Goal: Information Seeking & Learning: Find specific fact

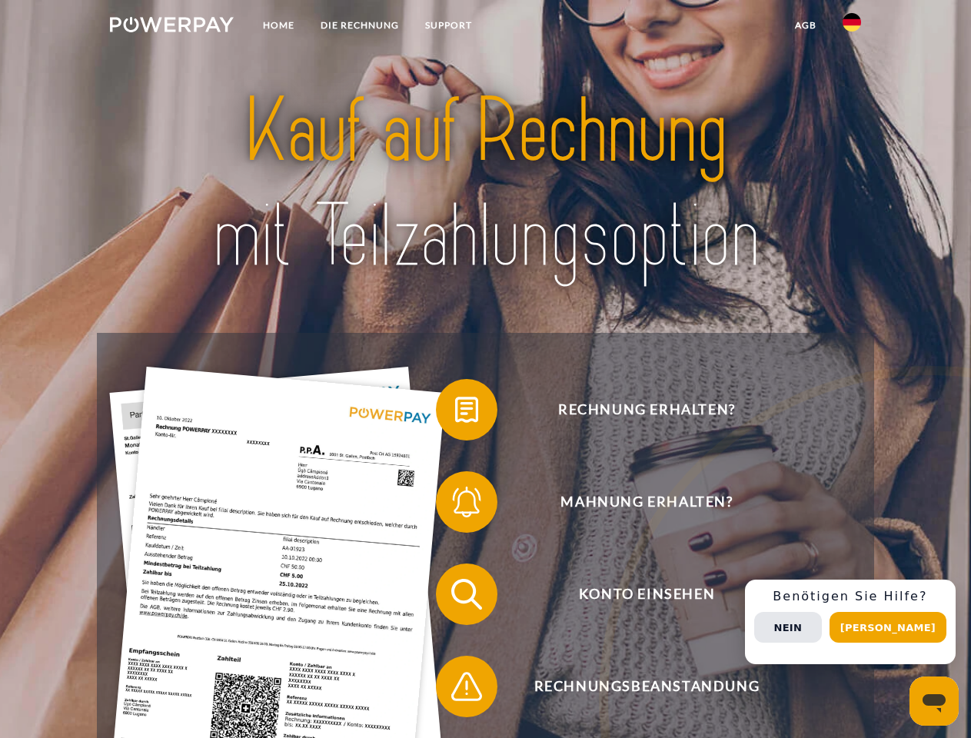
click at [172, 27] on img at bounding box center [172, 24] width 124 height 15
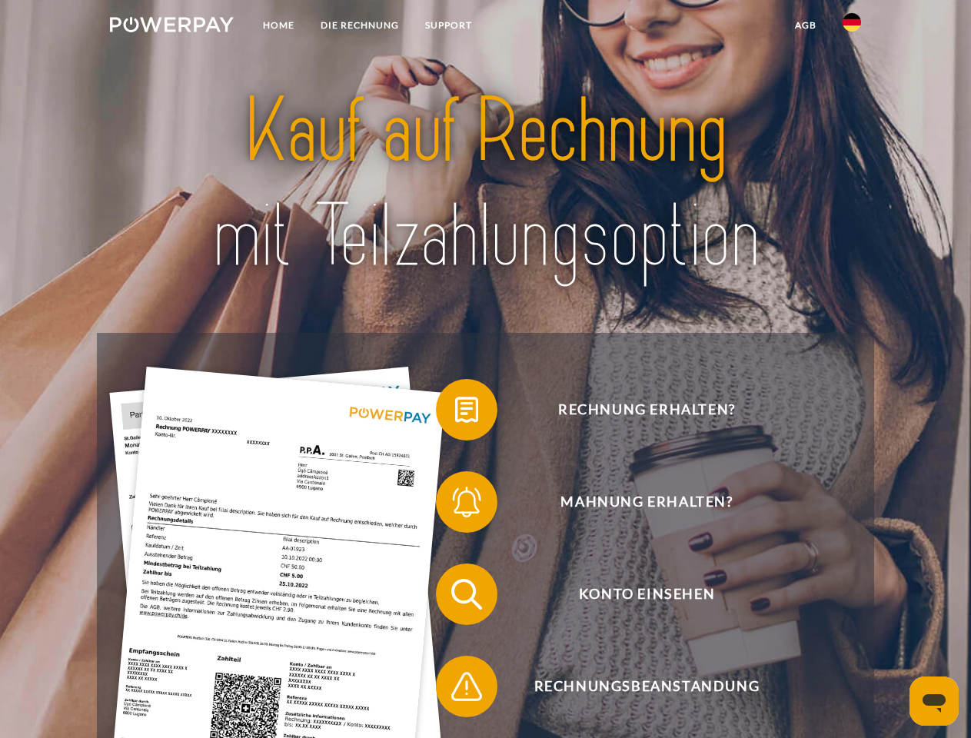
click at [852, 27] on img at bounding box center [852, 22] width 18 height 18
click at [805, 25] on link "agb" at bounding box center [806, 26] width 48 height 28
click at [455, 413] on span at bounding box center [443, 409] width 77 height 77
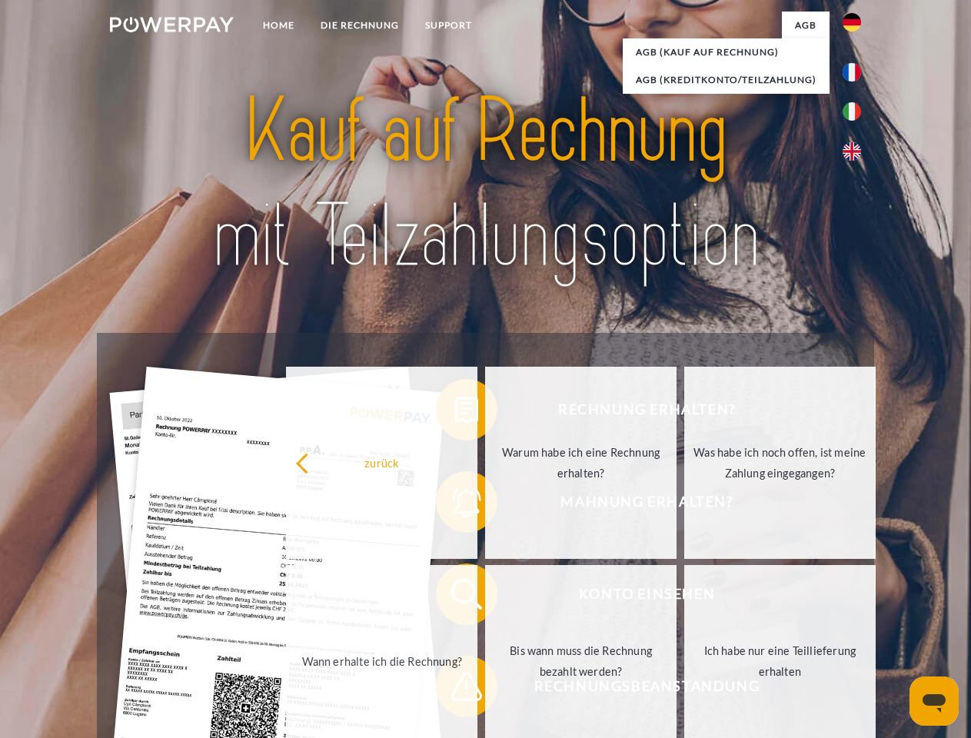
click at [455, 505] on div "Rechnung erhalten? Mahnung erhalten? Konto einsehen" at bounding box center [485, 640] width 777 height 615
click at [485, 598] on link "Bis wann muss die Rechnung bezahlt werden?" at bounding box center [581, 661] width 192 height 192
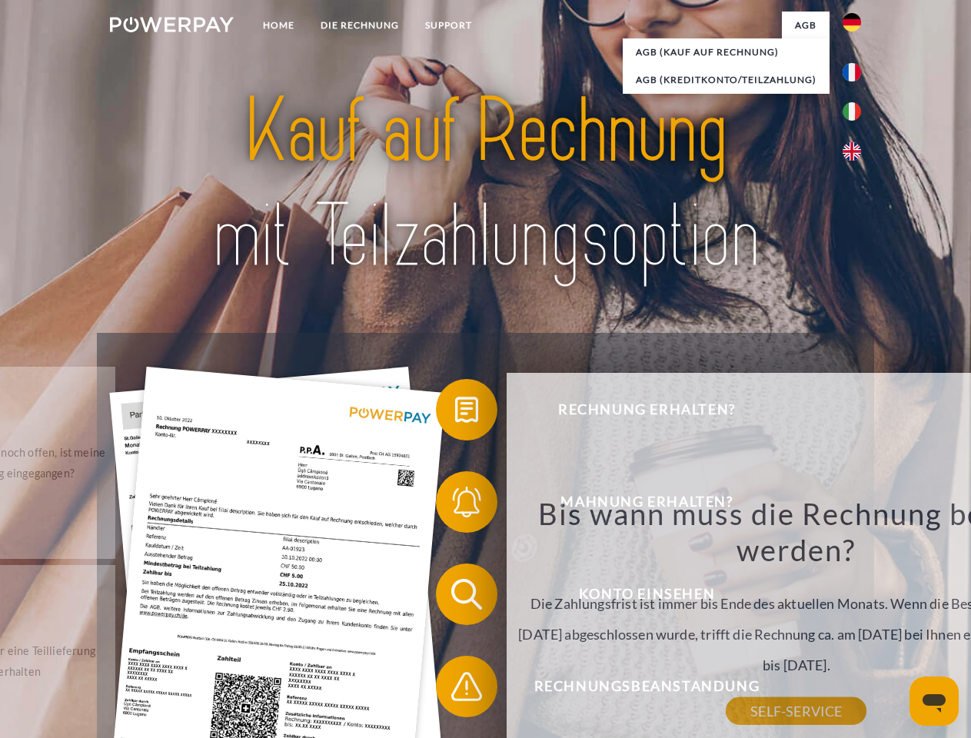
click at [516, 690] on div "Bis wann muss die Rechnung bezahlt werden? Die Zahlungsfrist ist immer bis Ende…" at bounding box center [796, 603] width 561 height 216
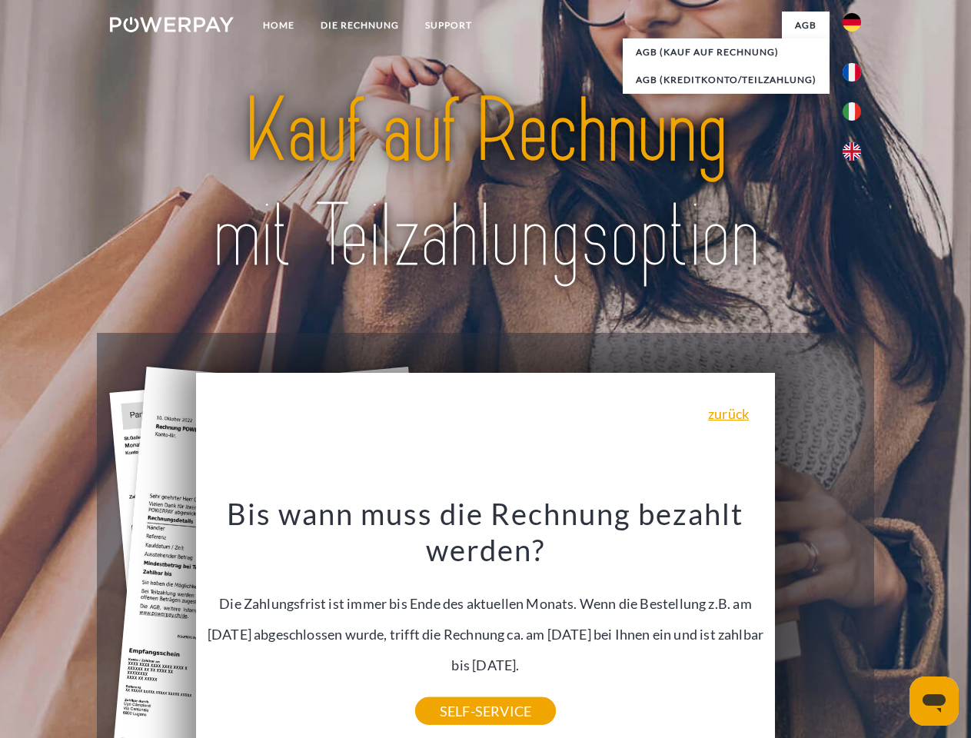
click at [856, 622] on div "Rechnung erhalten? Mahnung erhalten? Konto einsehen" at bounding box center [485, 640] width 777 height 615
click at [818, 625] on span "Konto einsehen" at bounding box center [646, 595] width 377 height 62
click at [894, 628] on header "Home DIE RECHNUNG SUPPORT" at bounding box center [485, 531] width 971 height 1062
